Goal: Task Accomplishment & Management: Manage account settings

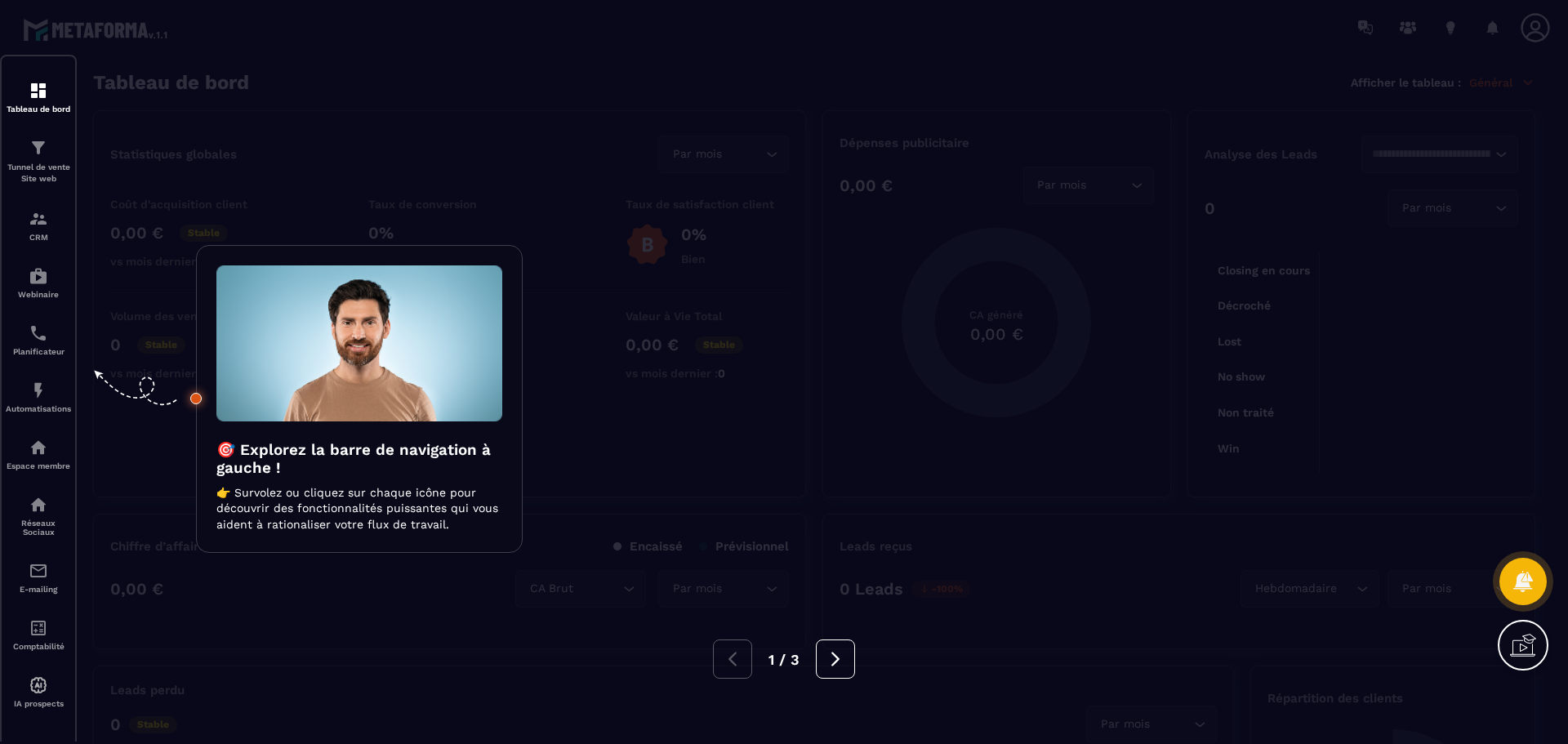
click at [566, 657] on div "1 / 3" at bounding box center [784, 659] width 1568 height 39
click at [288, 601] on div at bounding box center [784, 372] width 1568 height 744
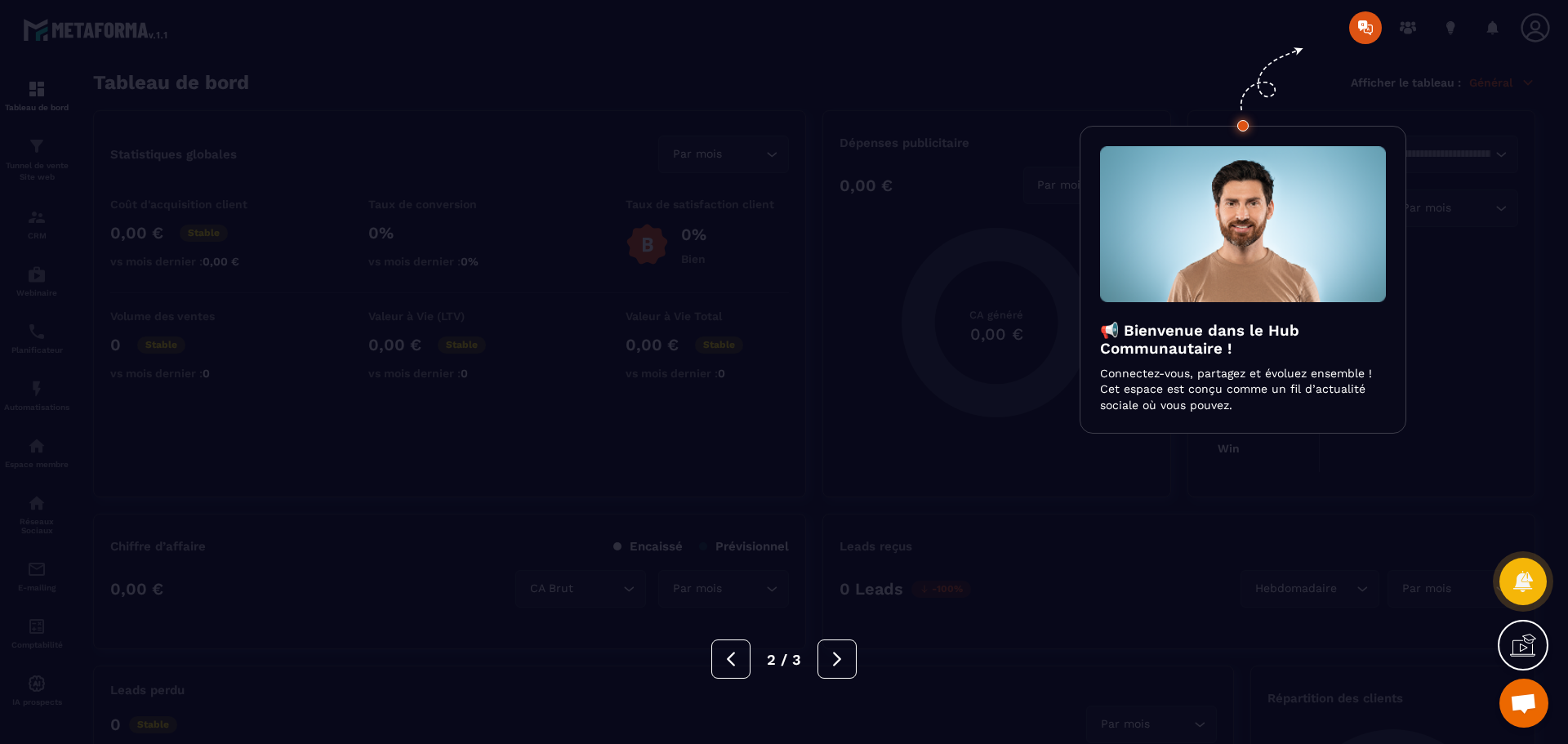
click at [947, 94] on div at bounding box center [784, 372] width 1568 height 744
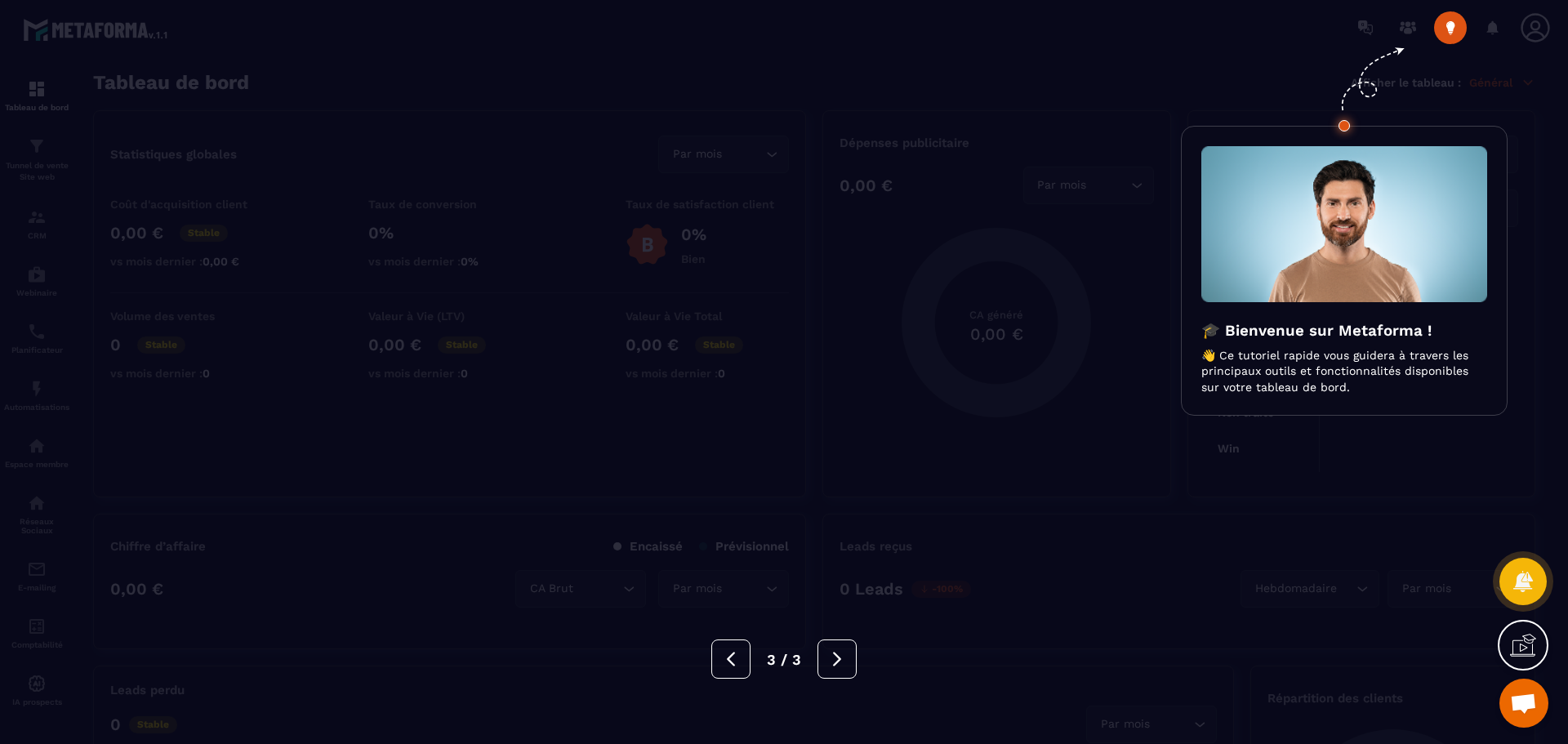
click at [947, 94] on div at bounding box center [784, 372] width 1568 height 744
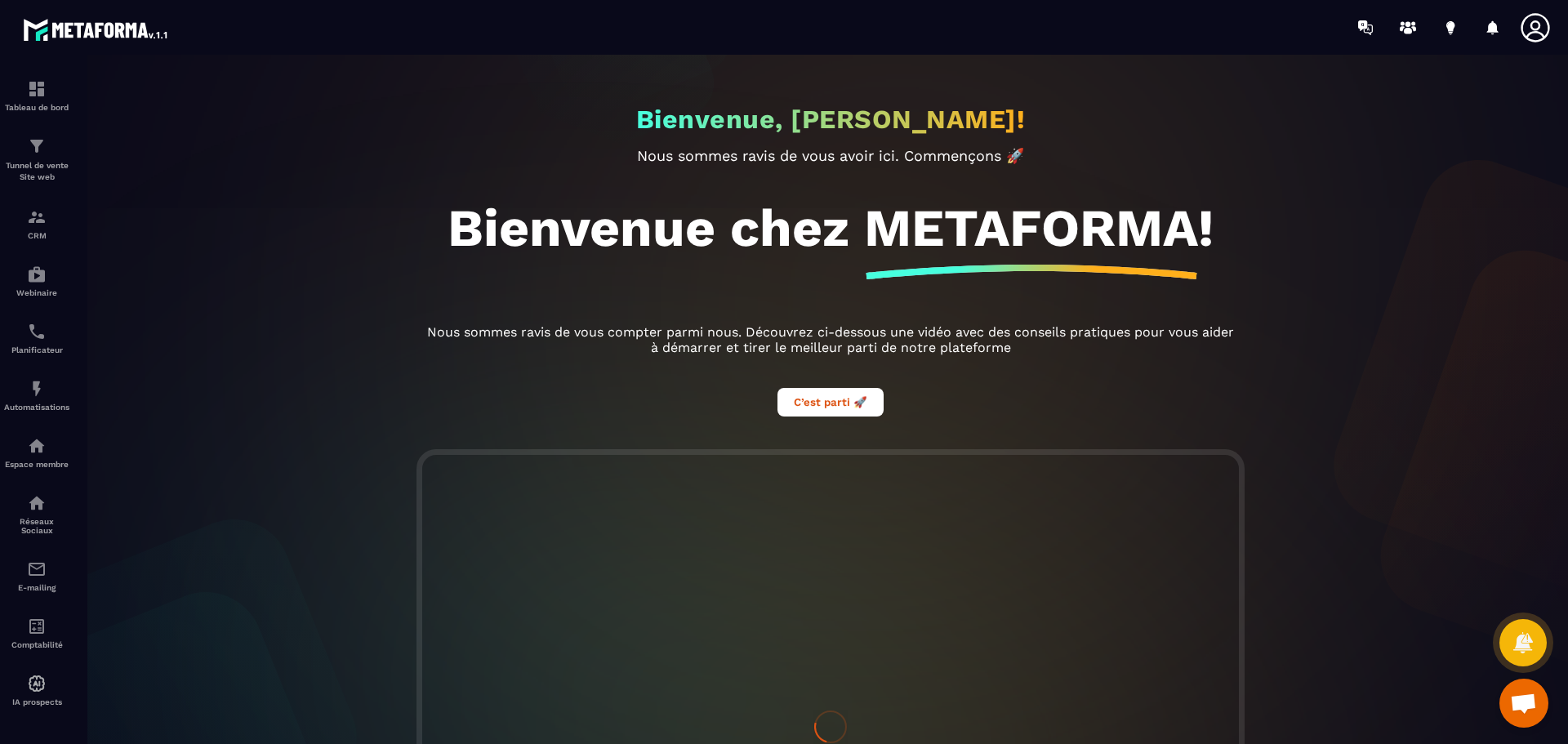
click at [1550, 26] on icon at bounding box center [1535, 28] width 33 height 33
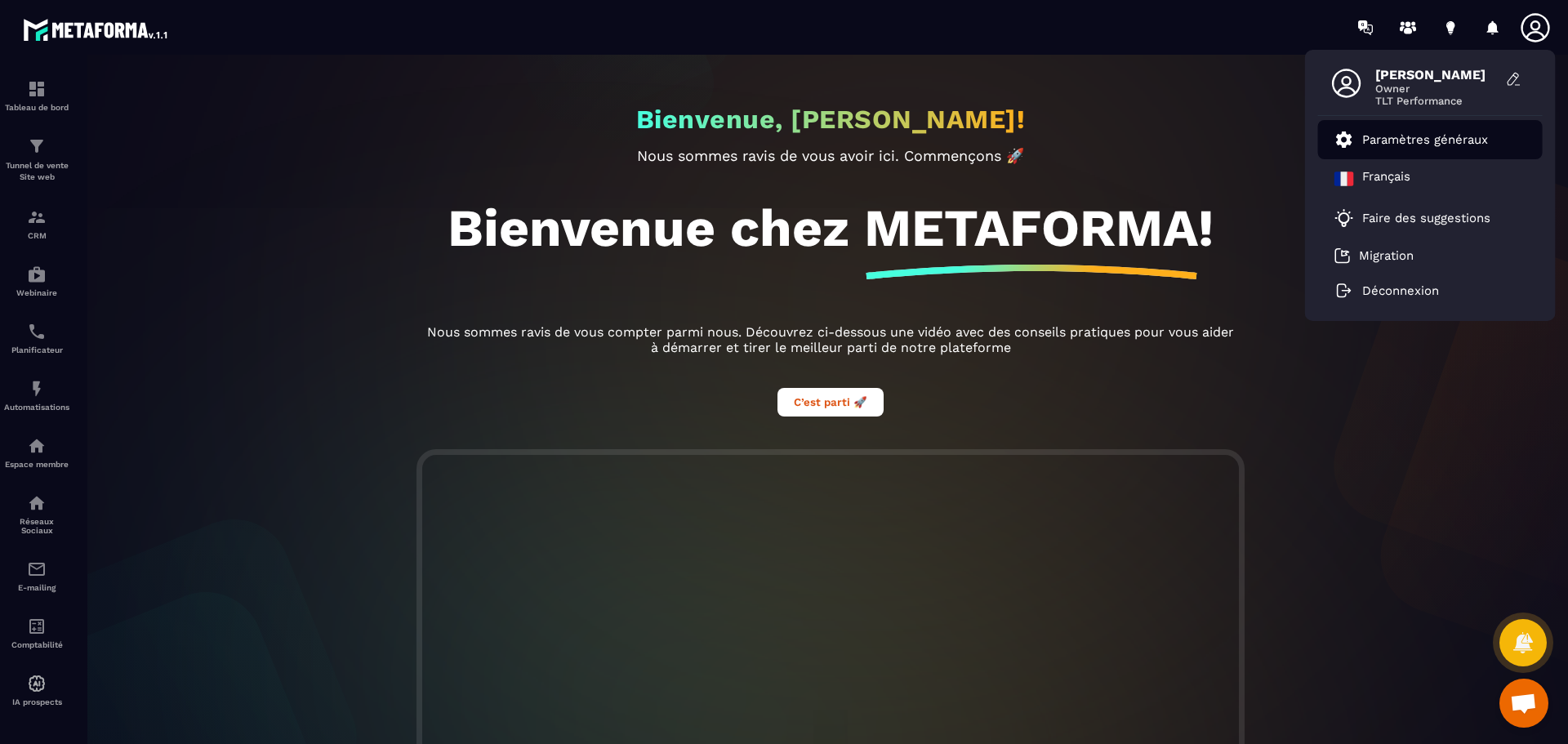
click at [1374, 138] on p "Paramètres généraux" at bounding box center [1426, 140] width 126 height 15
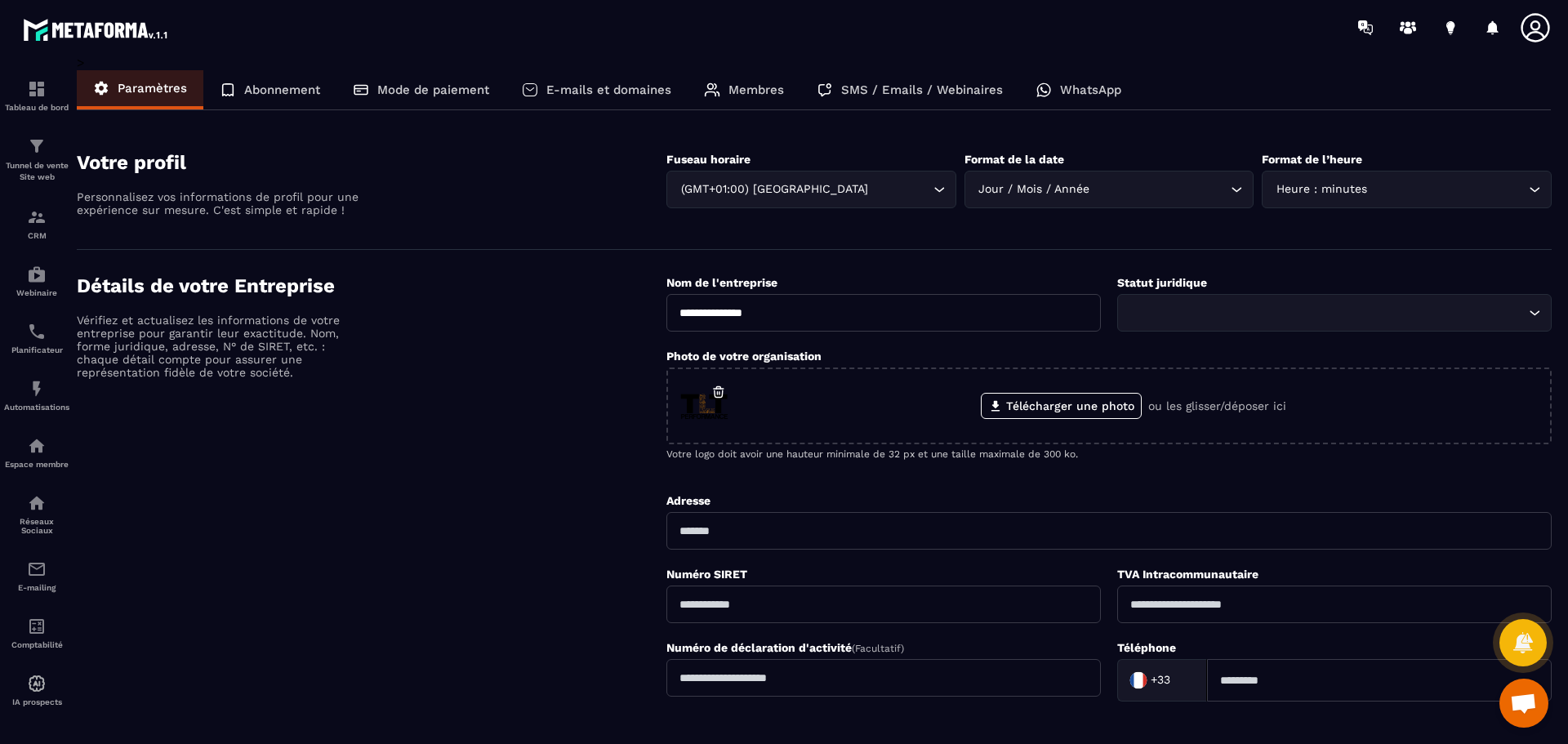
click at [278, 91] on p "Abonnement" at bounding box center [282, 89] width 76 height 15
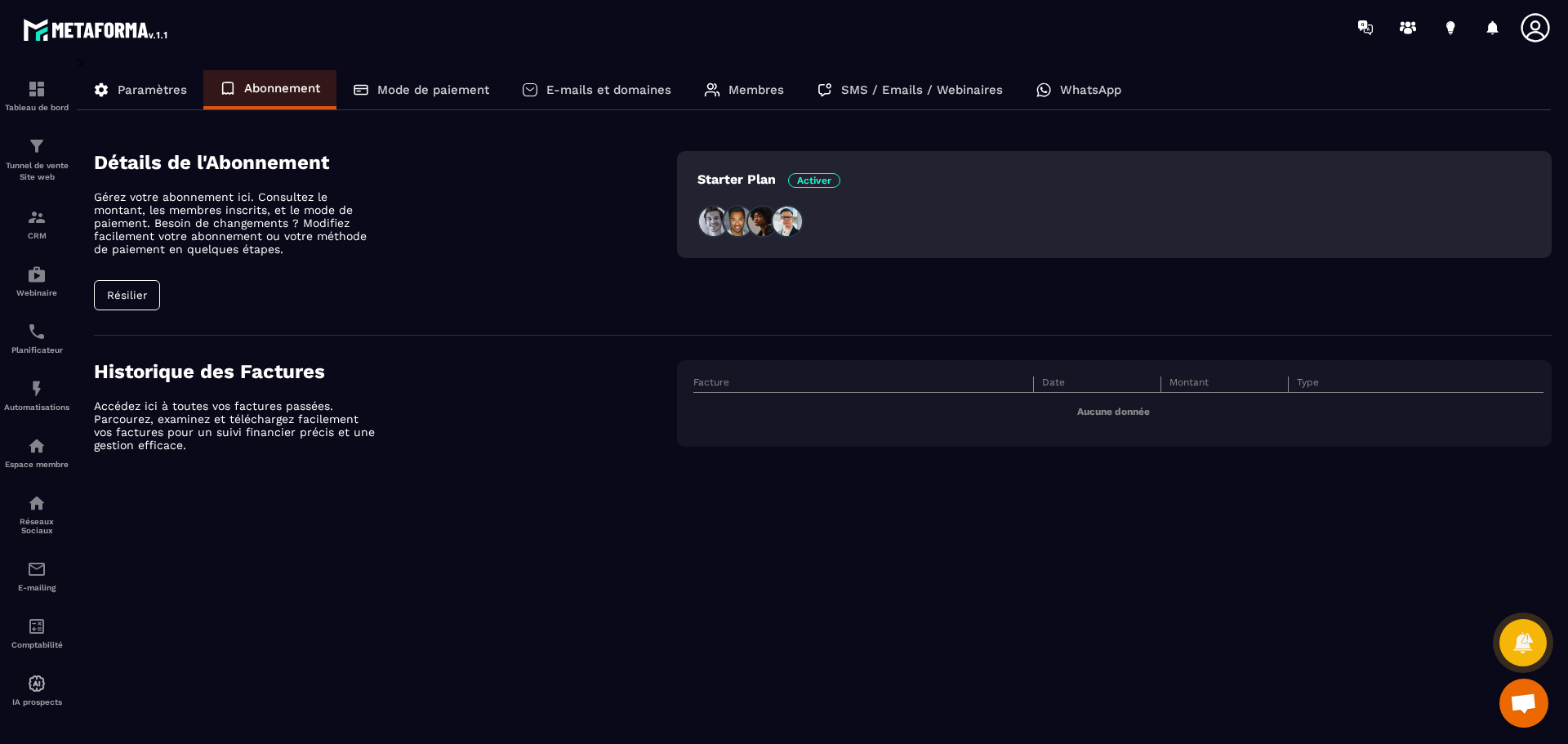
click at [125, 298] on button "Résilier" at bounding box center [127, 294] width 66 height 30
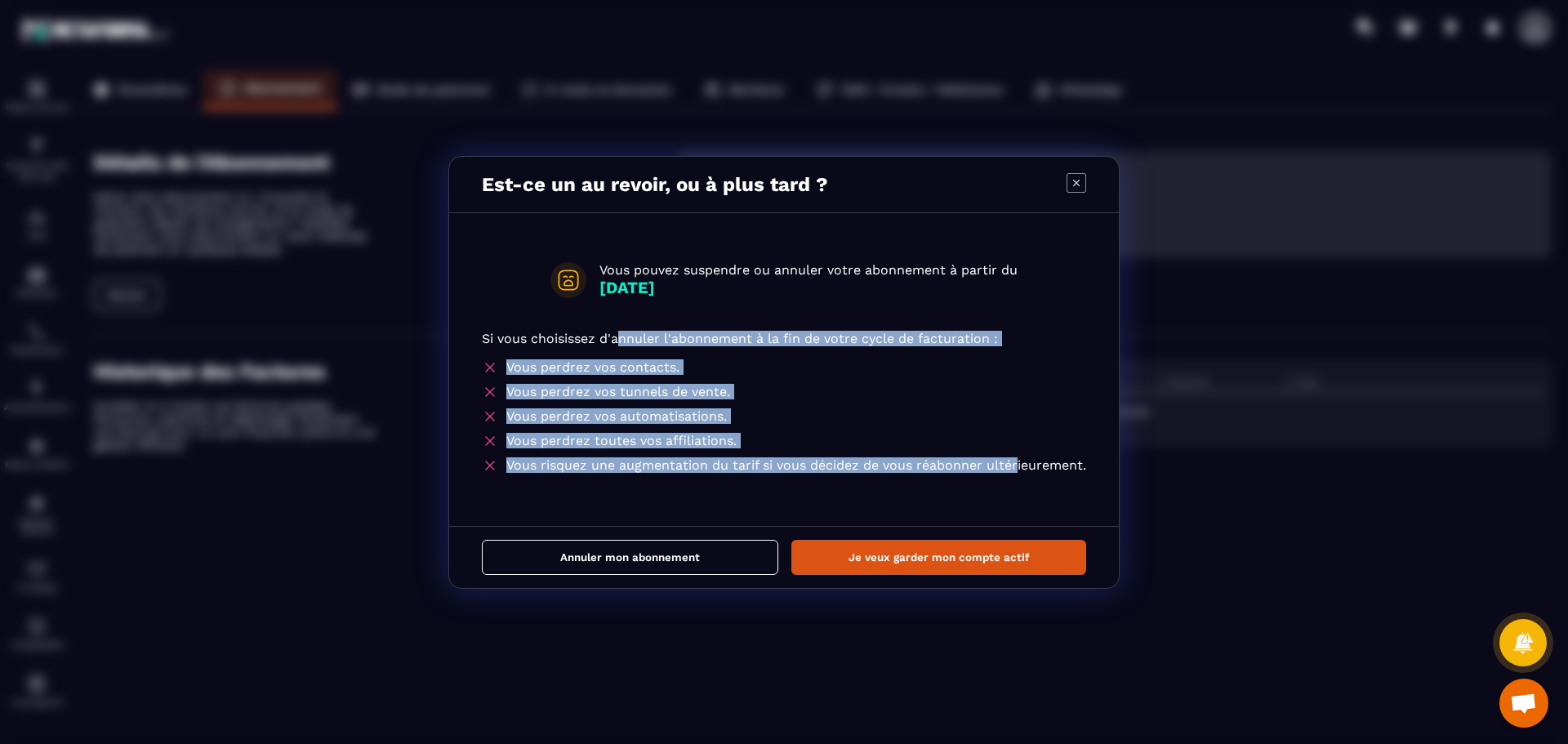
drag, startPoint x: 616, startPoint y: 337, endPoint x: 1015, endPoint y: 468, distance: 420.0
click at [1015, 468] on div "Si vous choisissez d'annuler l'abonnement à la fin de votre cycle de facturatio…" at bounding box center [784, 401] width 605 height 142
click at [703, 562] on button "Annuler mon abonnement" at bounding box center [630, 557] width 297 height 35
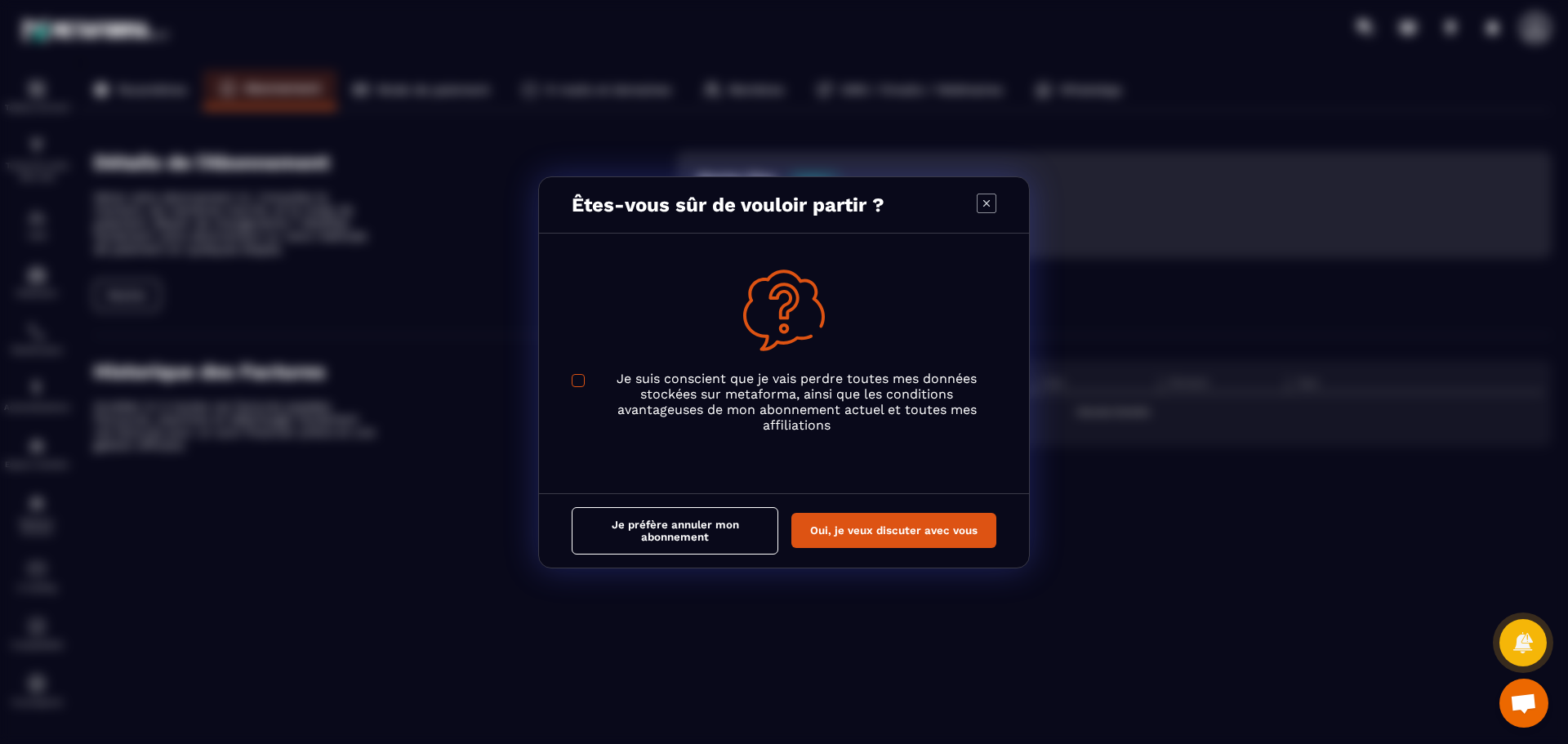
click at [580, 381] on span "Modal window" at bounding box center [578, 380] width 13 height 13
click at [976, 206] on div "Êtes-vous sûr de vouloir partir ?" at bounding box center [784, 205] width 490 height 56
click at [984, 205] on icon "Modal window" at bounding box center [987, 203] width 19 height 19
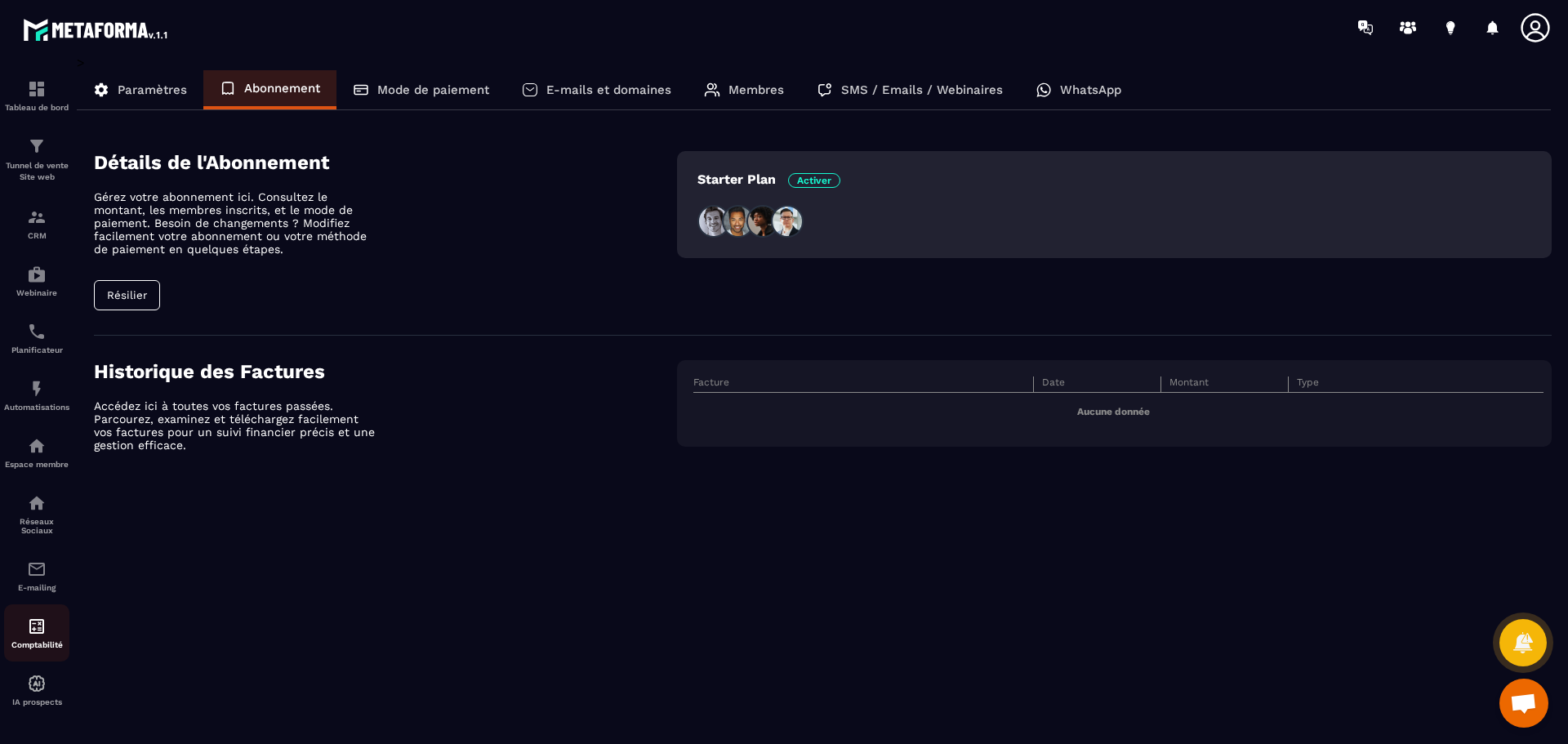
click at [35, 617] on img at bounding box center [37, 626] width 19 height 19
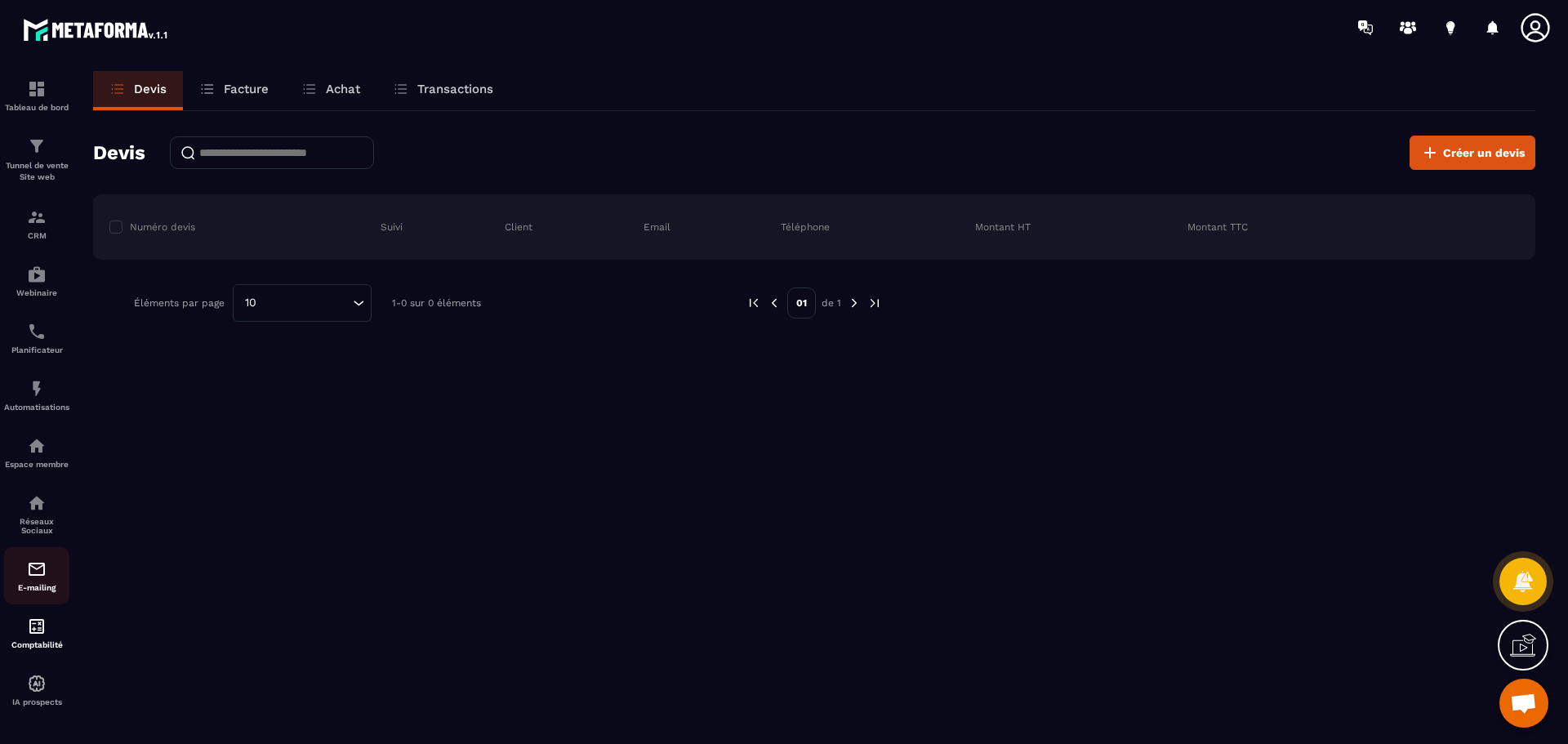
click at [39, 566] on img at bounding box center [37, 569] width 19 height 19
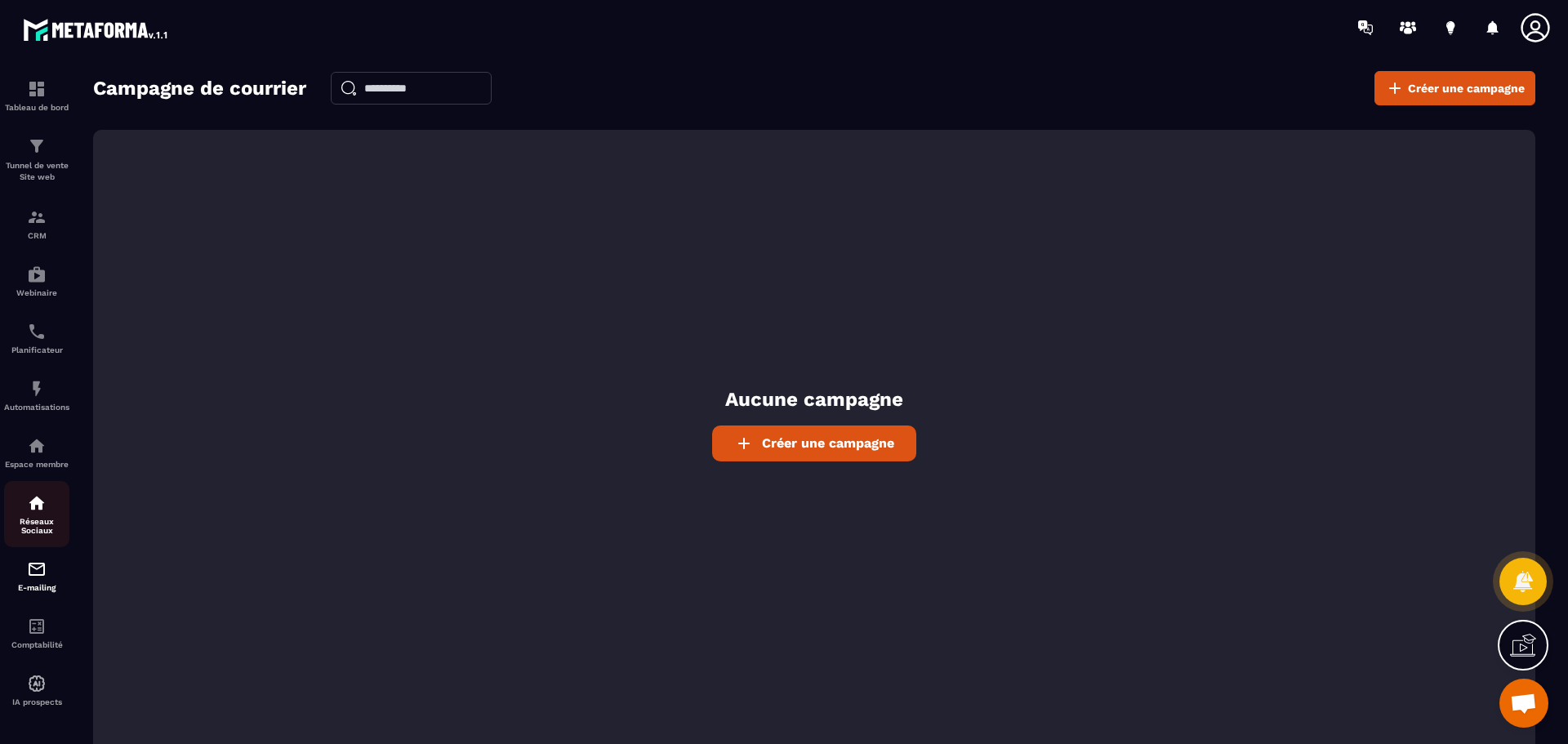
click at [39, 511] on img at bounding box center [37, 503] width 19 height 19
